Goal: Register for event/course

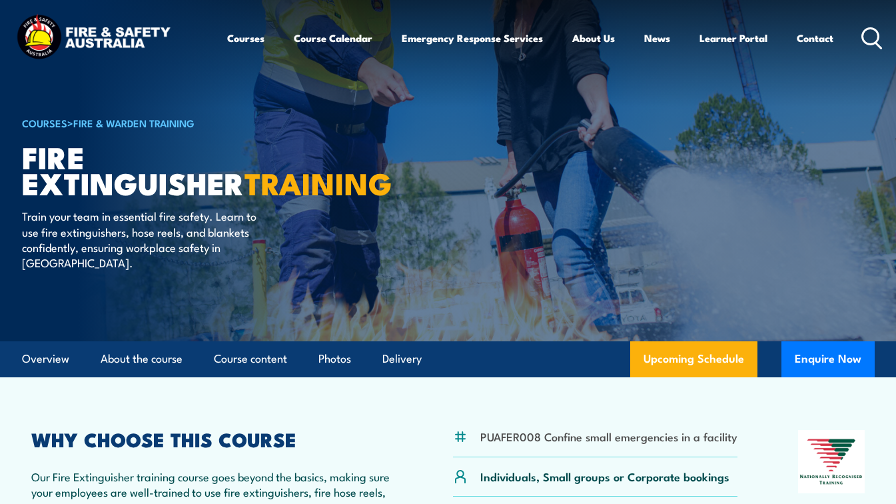
click at [177, 37] on div "Courses Course Calendar Emergency Response Services Services Overview Emergency…" at bounding box center [448, 38] width 870 height 53
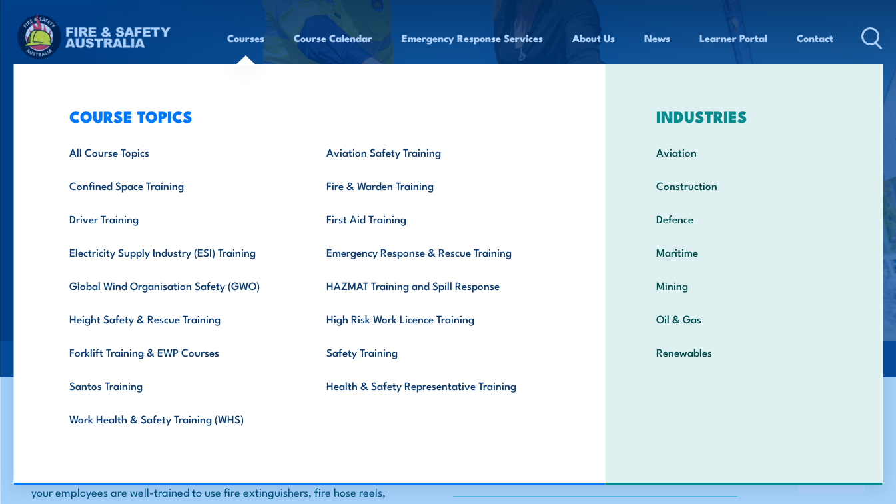
click at [175, 33] on div "Courses Course Calendar Emergency Response Services Services Overview Emergency…" at bounding box center [448, 38] width 870 height 53
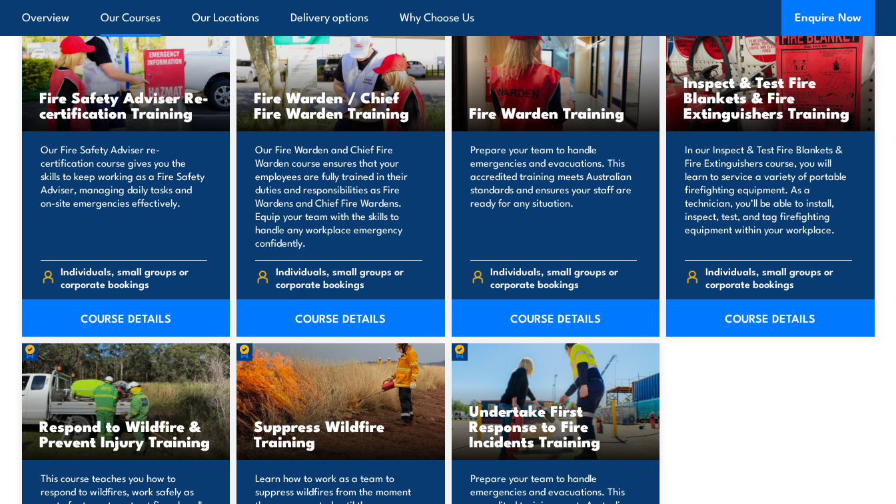
scroll to position [1743, 0]
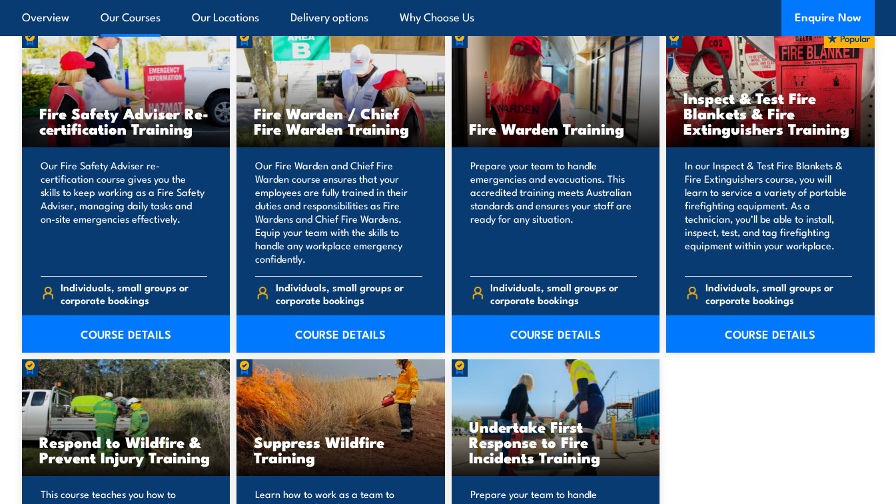
click at [752, 332] on link "COURSE DETAILS" at bounding box center [770, 333] width 209 height 37
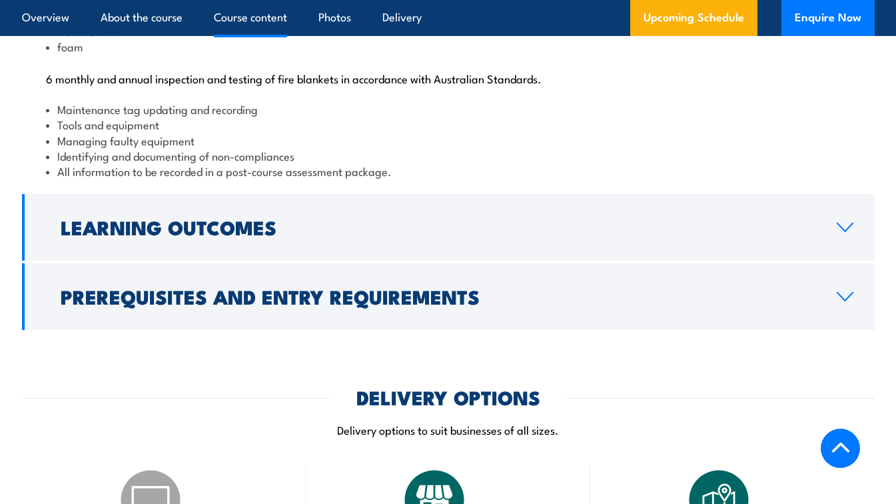
scroll to position [1599, 0]
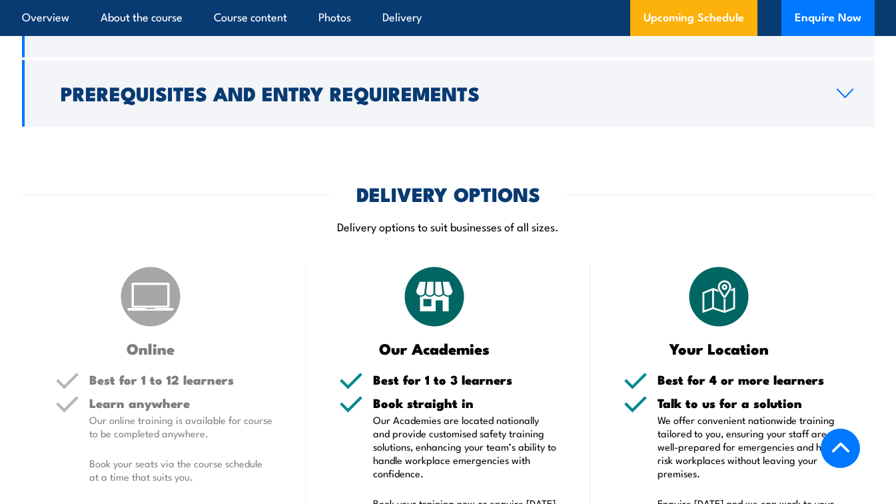
click at [321, 127] on link "Prerequisites and Entry Requirements" at bounding box center [448, 93] width 853 height 67
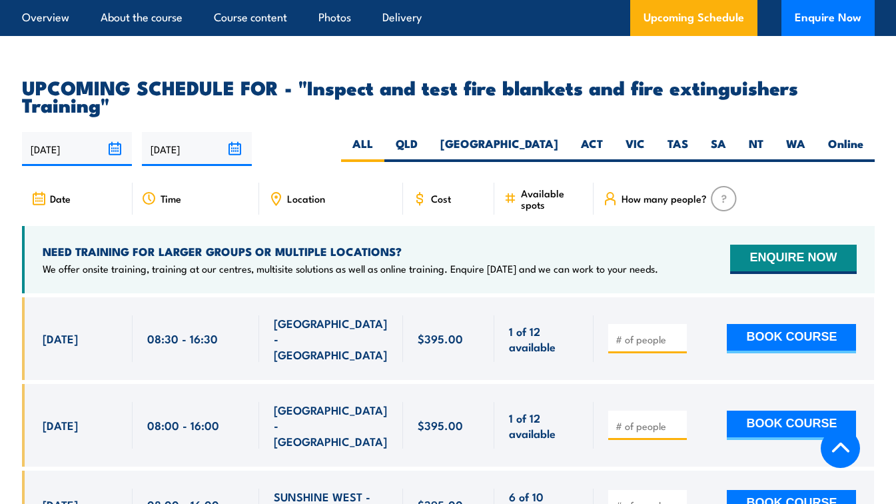
scroll to position [2257, 0]
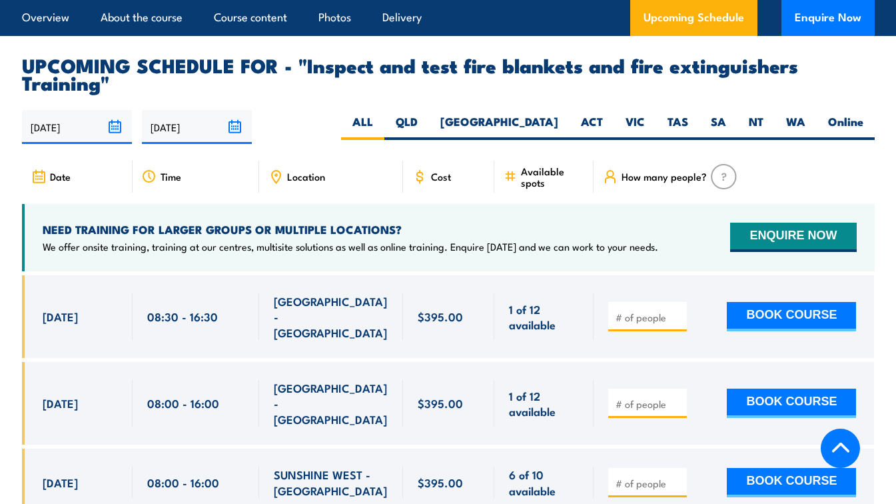
click at [543, 125] on label "[GEOGRAPHIC_DATA]" at bounding box center [499, 127] width 141 height 26
click at [558, 123] on input "[GEOGRAPHIC_DATA]" at bounding box center [562, 118] width 9 height 9
radio input "true"
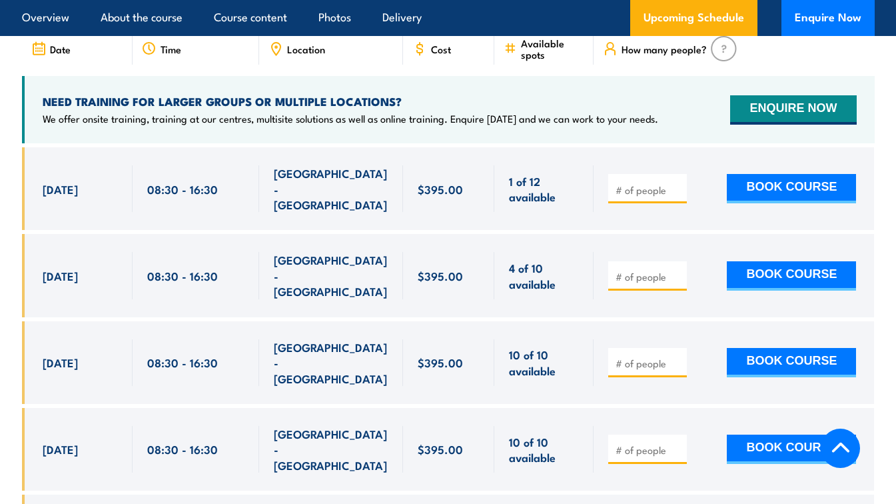
scroll to position [2389, 0]
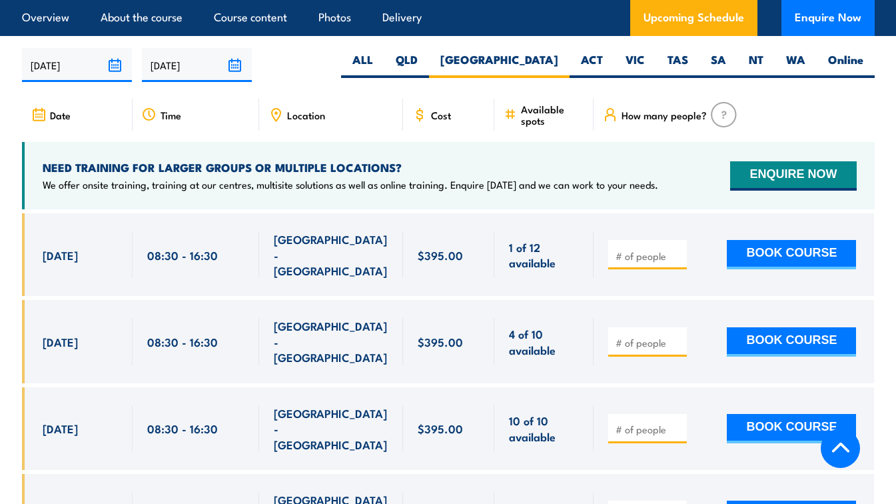
click at [590, 65] on label "ACT" at bounding box center [592, 65] width 45 height 26
click at [603, 61] on input "ACT" at bounding box center [607, 56] width 9 height 9
radio input "true"
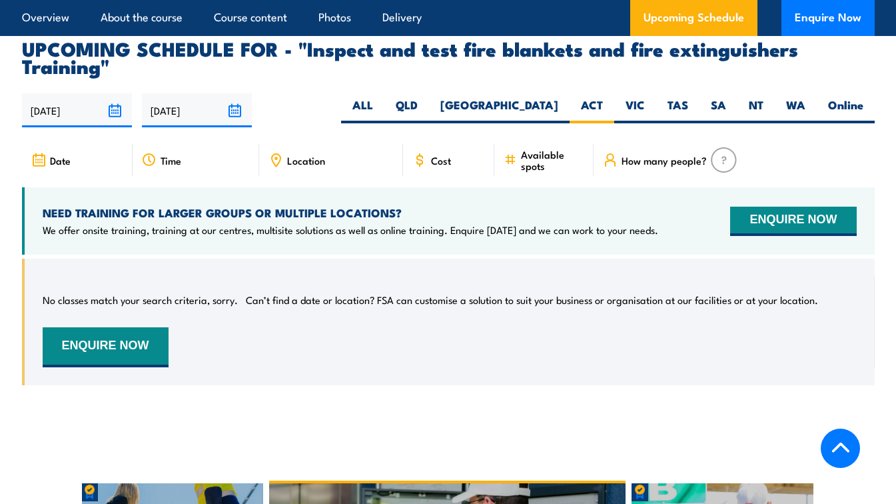
scroll to position [2322, 0]
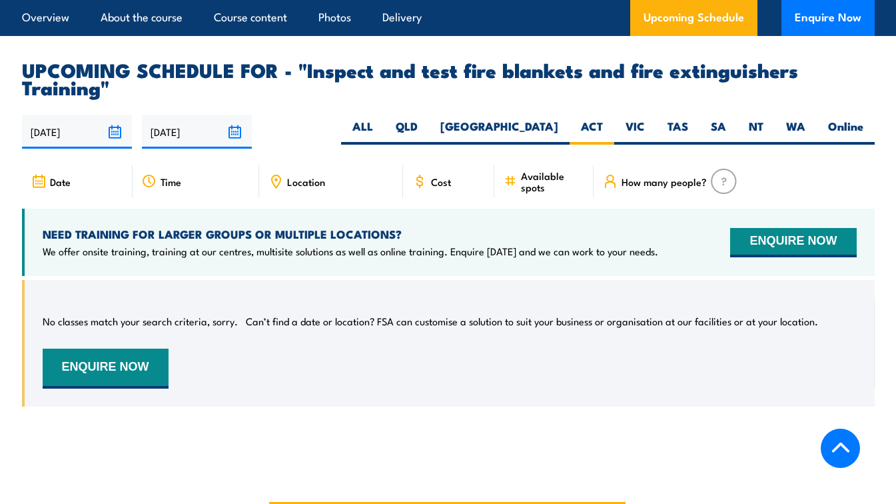
click at [539, 137] on label "[GEOGRAPHIC_DATA]" at bounding box center [499, 132] width 141 height 26
click at [558, 127] on input "[GEOGRAPHIC_DATA]" at bounding box center [562, 123] width 9 height 9
radio input "true"
